Goal: Information Seeking & Learning: Find specific fact

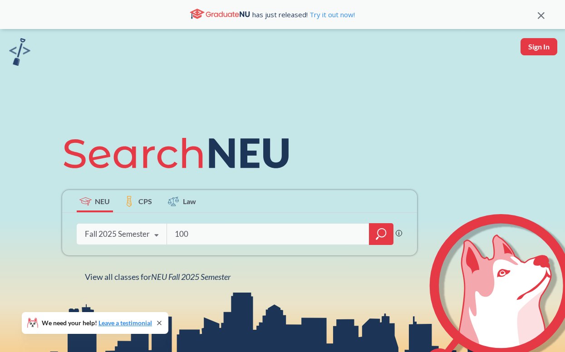
type input "1001"
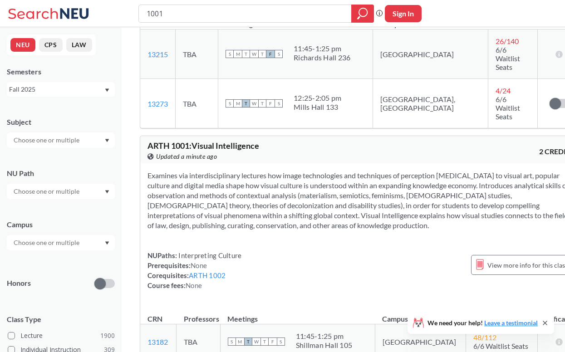
scroll to position [817, 0]
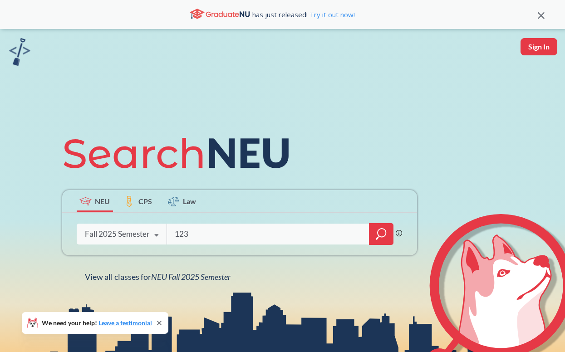
type input "1230"
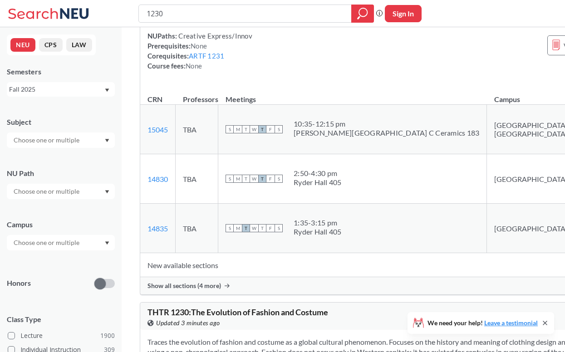
scroll to position [447, 0]
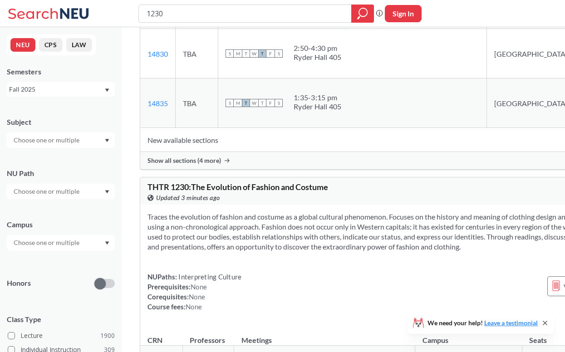
click at [269, 169] on div "Show all sections (4 more)" at bounding box center [399, 160] width 518 height 17
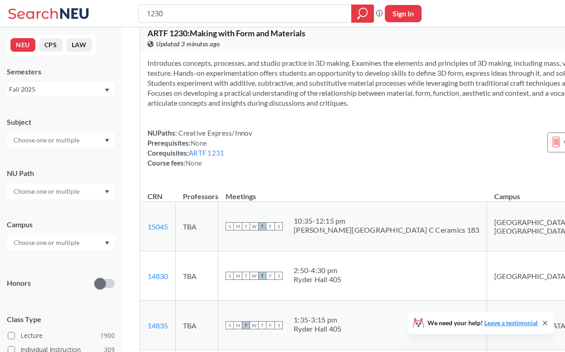
scroll to position [196, 0]
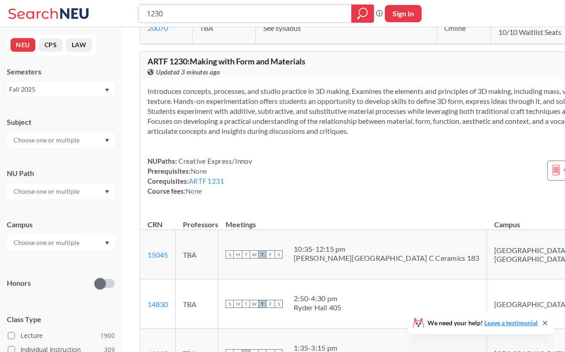
click at [204, 9] on input "1230" at bounding box center [245, 13] width 199 height 15
type input "1250"
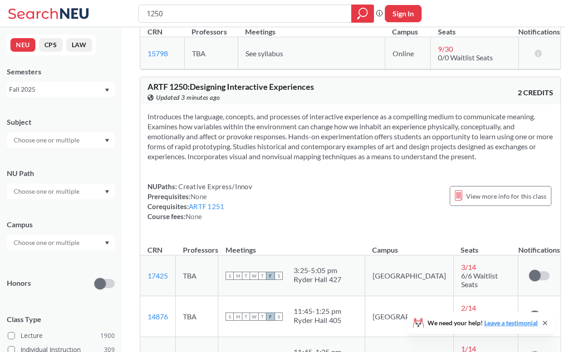
scroll to position [464, 0]
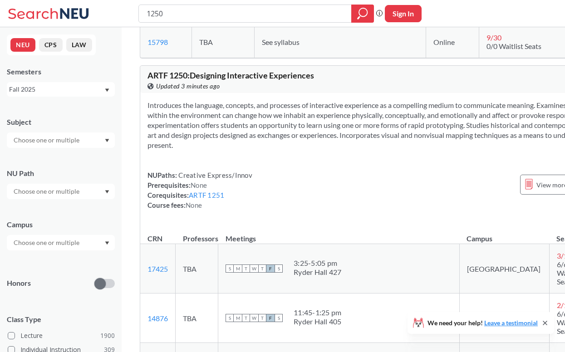
scroll to position [413, 0]
